Goal: Task Accomplishment & Management: Use online tool/utility

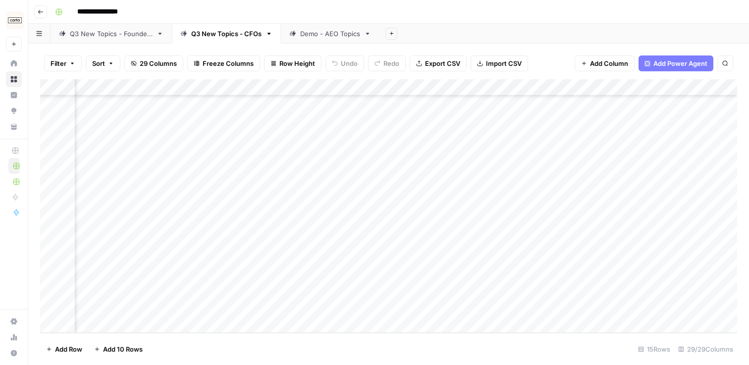
scroll to position [165, 1808]
click at [297, 265] on div "Add Column" at bounding box center [388, 205] width 697 height 253
click at [213, 277] on div "Add Column" at bounding box center [388, 205] width 697 height 253
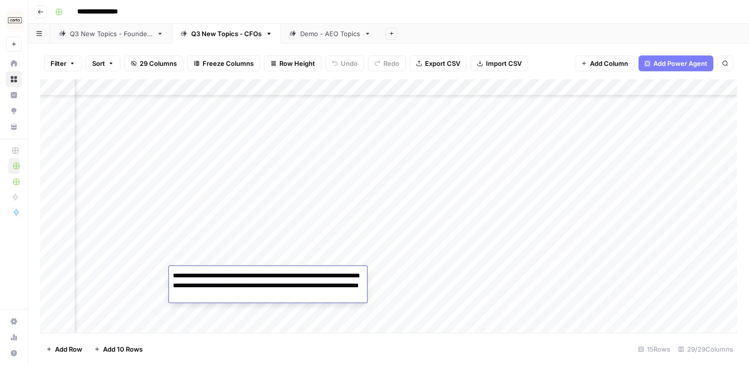
drag, startPoint x: 278, startPoint y: 295, endPoint x: 166, endPoint y: 274, distance: 114.3
click at [166, 274] on body "**********" at bounding box center [374, 182] width 749 height 365
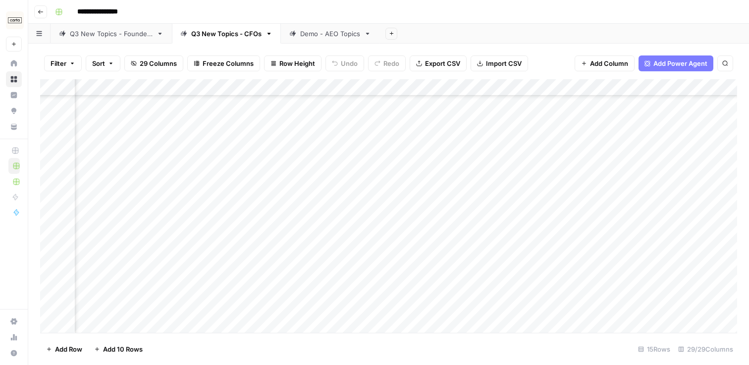
click at [191, 256] on div "Add Column" at bounding box center [388, 205] width 697 height 253
click at [293, 257] on div "Add Column" at bounding box center [388, 205] width 697 height 253
click at [187, 256] on div "Add Column" at bounding box center [388, 205] width 697 height 253
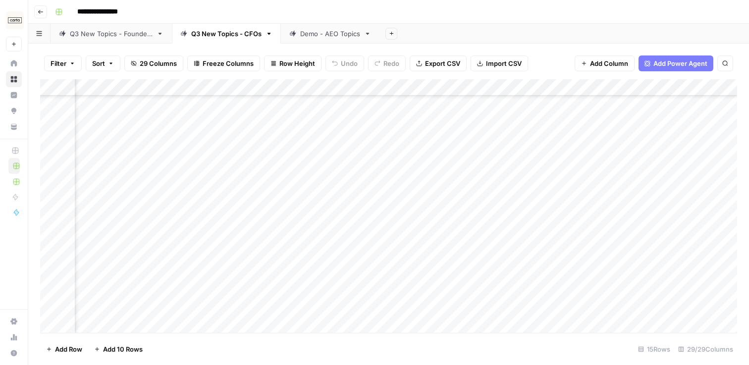
click at [187, 256] on div "Add Column" at bounding box center [388, 205] width 697 height 253
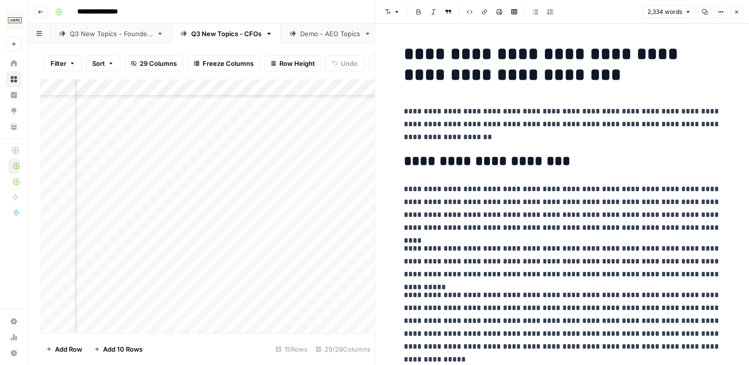
click at [735, 11] on icon "button" at bounding box center [736, 12] width 6 height 6
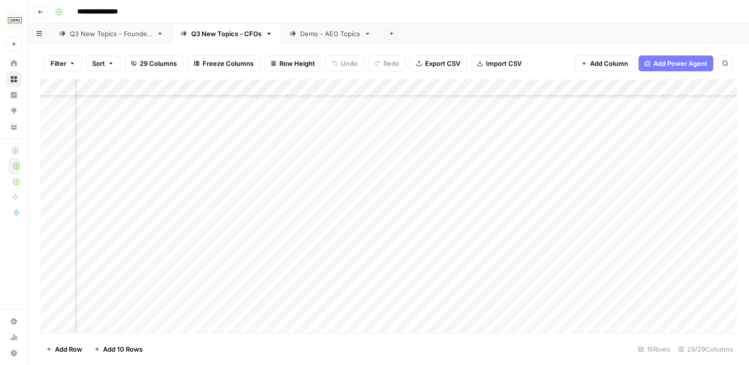
scroll to position [163, 1896]
click at [450, 275] on div "Add Column" at bounding box center [388, 205] width 697 height 253
click at [429, 273] on div "Add Column" at bounding box center [388, 205] width 697 height 253
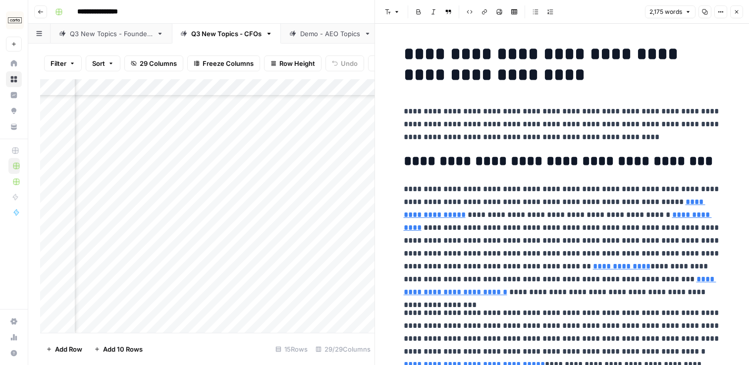
click at [707, 14] on icon "button" at bounding box center [705, 12] width 6 height 6
click at [735, 13] on icon "button" at bounding box center [736, 12] width 6 height 6
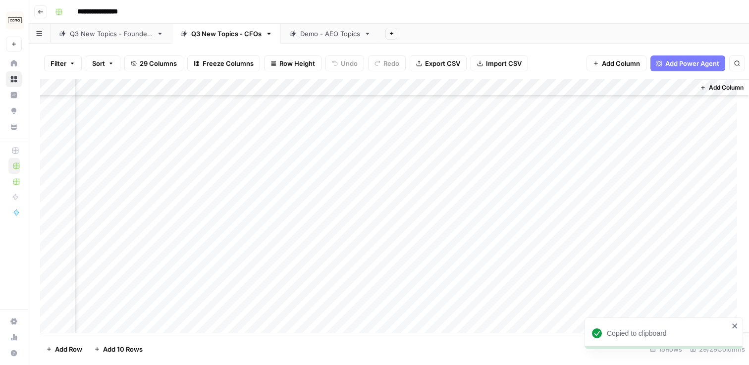
scroll to position [163, 1884]
